Goal: Find specific page/section: Find specific page/section

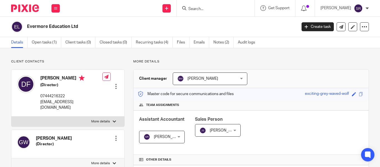
click at [188, 6] on form at bounding box center [217, 8] width 59 height 7
click at [188, 8] on input "Search" at bounding box center [213, 9] width 50 height 5
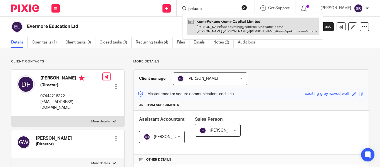
type input "pekuno"
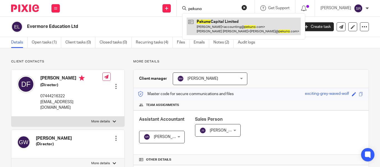
click at [194, 25] on link at bounding box center [244, 26] width 114 height 17
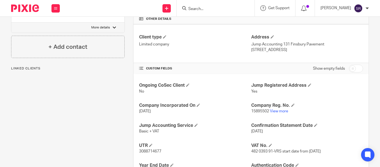
scroll to position [152, 0]
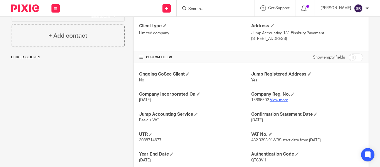
click at [276, 101] on link "View more" at bounding box center [279, 100] width 18 height 4
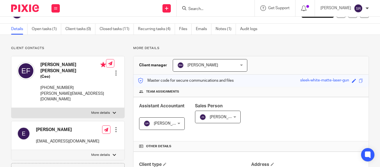
scroll to position [0, 0]
